Goal: Information Seeking & Learning: Learn about a topic

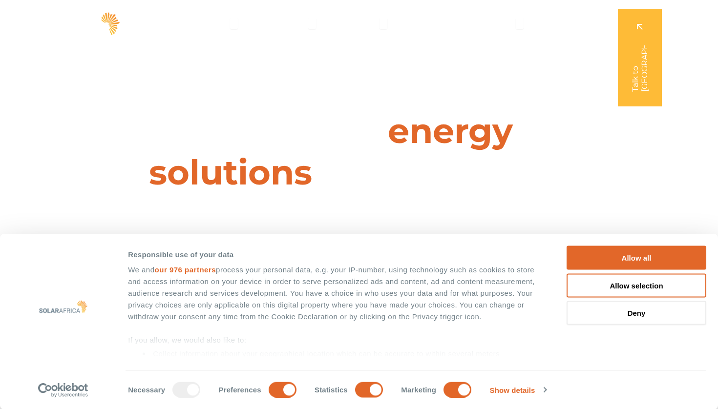
click at [641, 273] on div "Allow all Customize Allow selection Deny" at bounding box center [637, 285] width 140 height 79
click at [647, 259] on button "Allow all" at bounding box center [637, 258] width 140 height 24
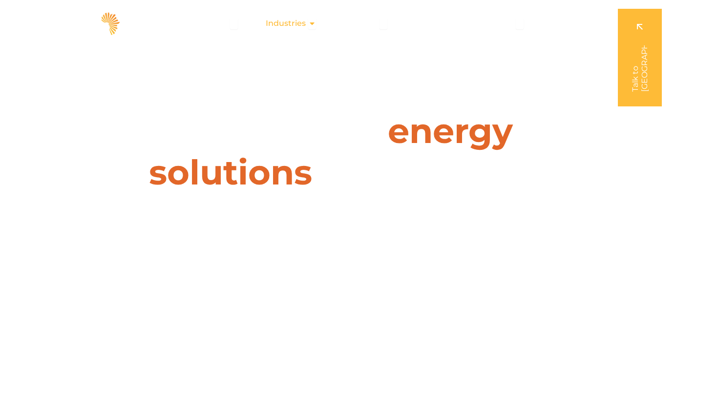
click at [314, 25] on icon "Menu" at bounding box center [312, 24] width 8 height 8
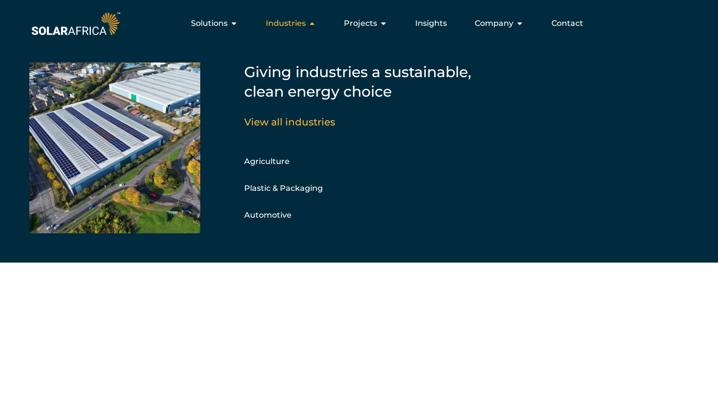
click at [314, 25] on icon "Menu" at bounding box center [312, 24] width 8 height 8
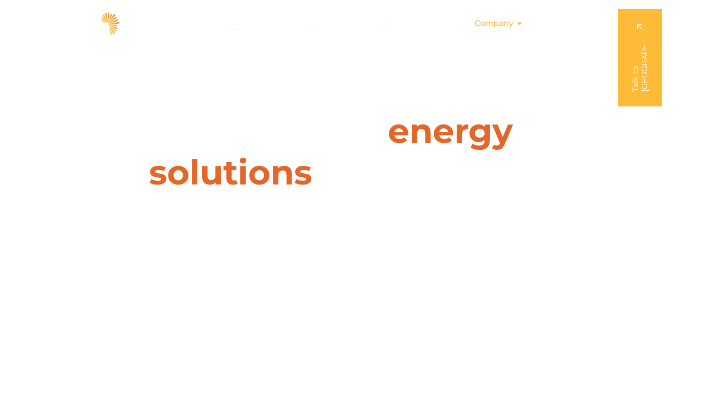
click at [521, 23] on icon "Menu" at bounding box center [520, 24] width 8 height 8
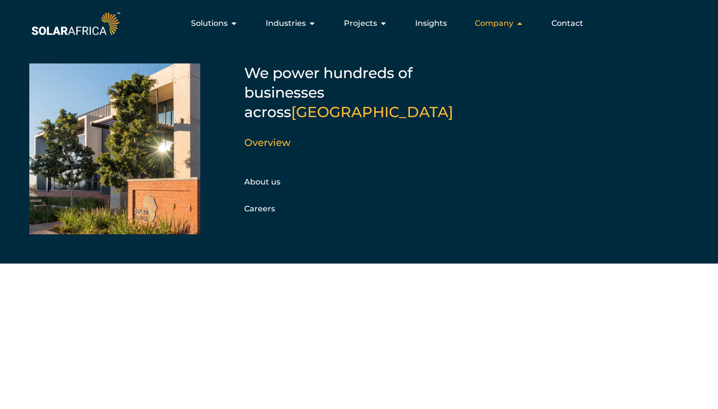
click at [520, 25] on icon "Menu" at bounding box center [520, 24] width 8 height 8
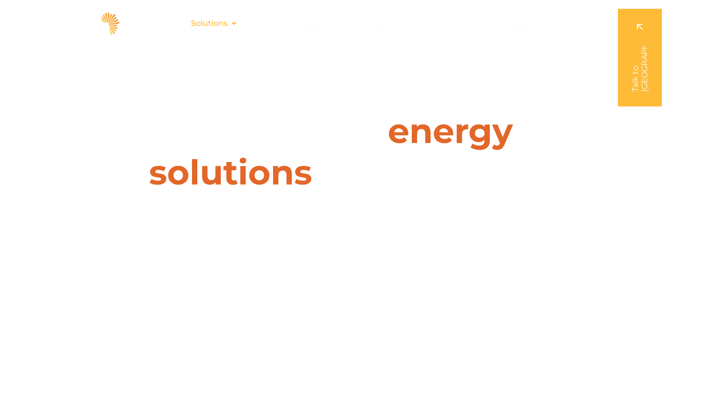
click at [238, 25] on icon "Menu" at bounding box center [234, 24] width 8 height 8
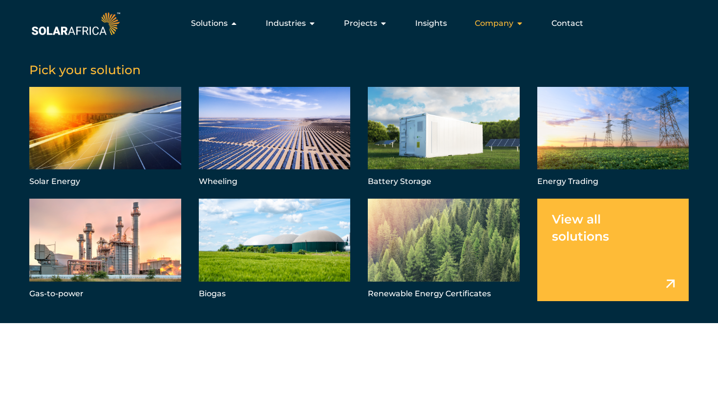
click at [516, 24] on div "Company Close Company Open Company" at bounding box center [499, 24] width 64 height 20
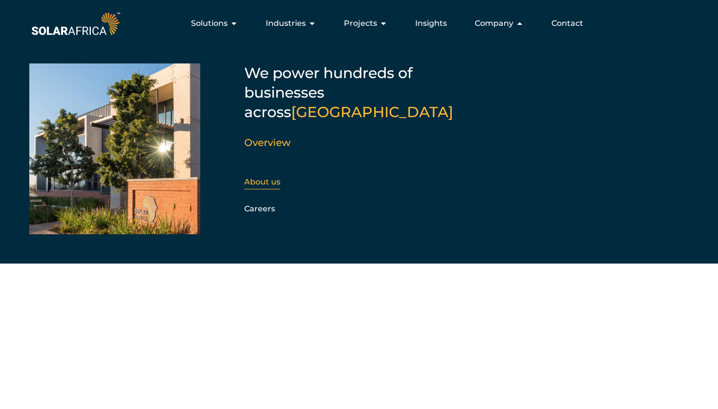
click at [257, 177] on link "About us" at bounding box center [262, 181] width 36 height 9
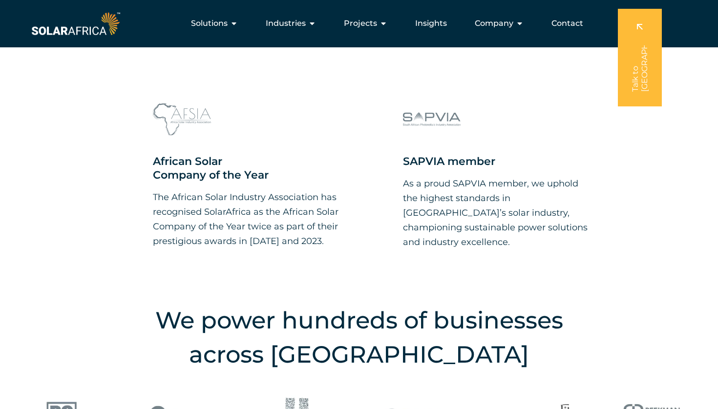
scroll to position [961, 0]
